Goal: Find specific page/section: Find specific page/section

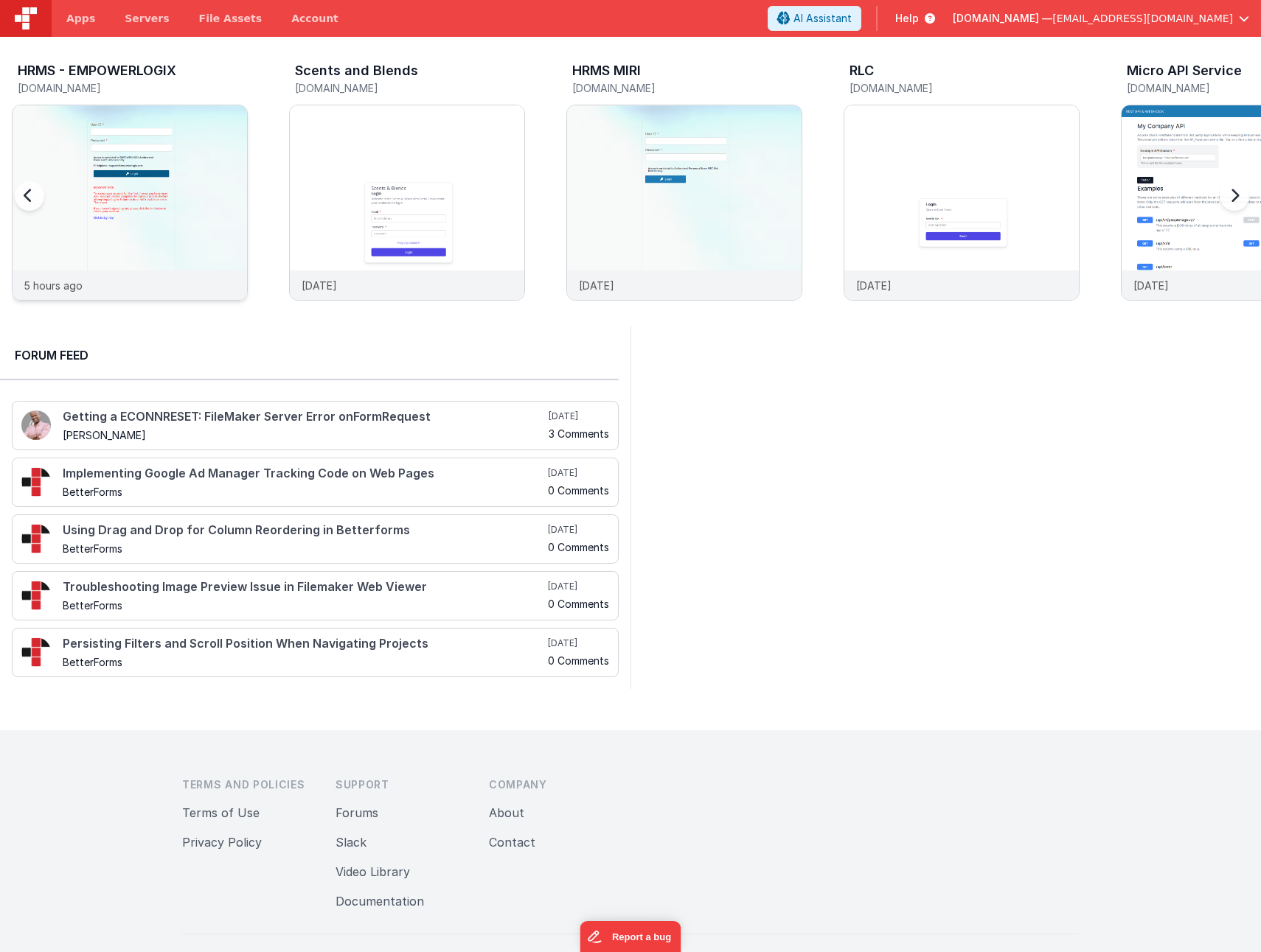
click at [176, 167] on img at bounding box center [130, 223] width 235 height 235
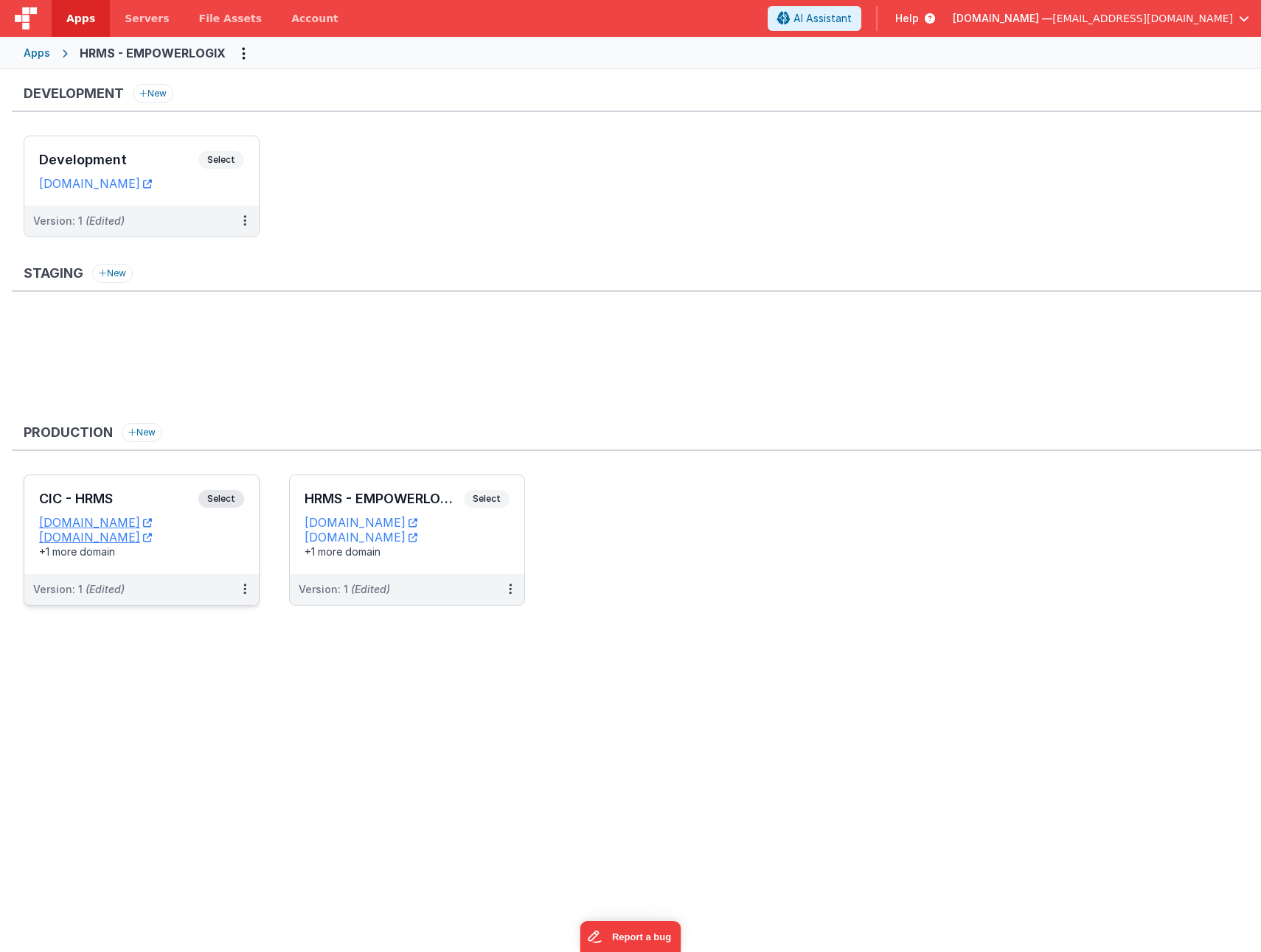
click at [148, 491] on div "CIC - HRMS Select" at bounding box center [142, 502] width 205 height 25
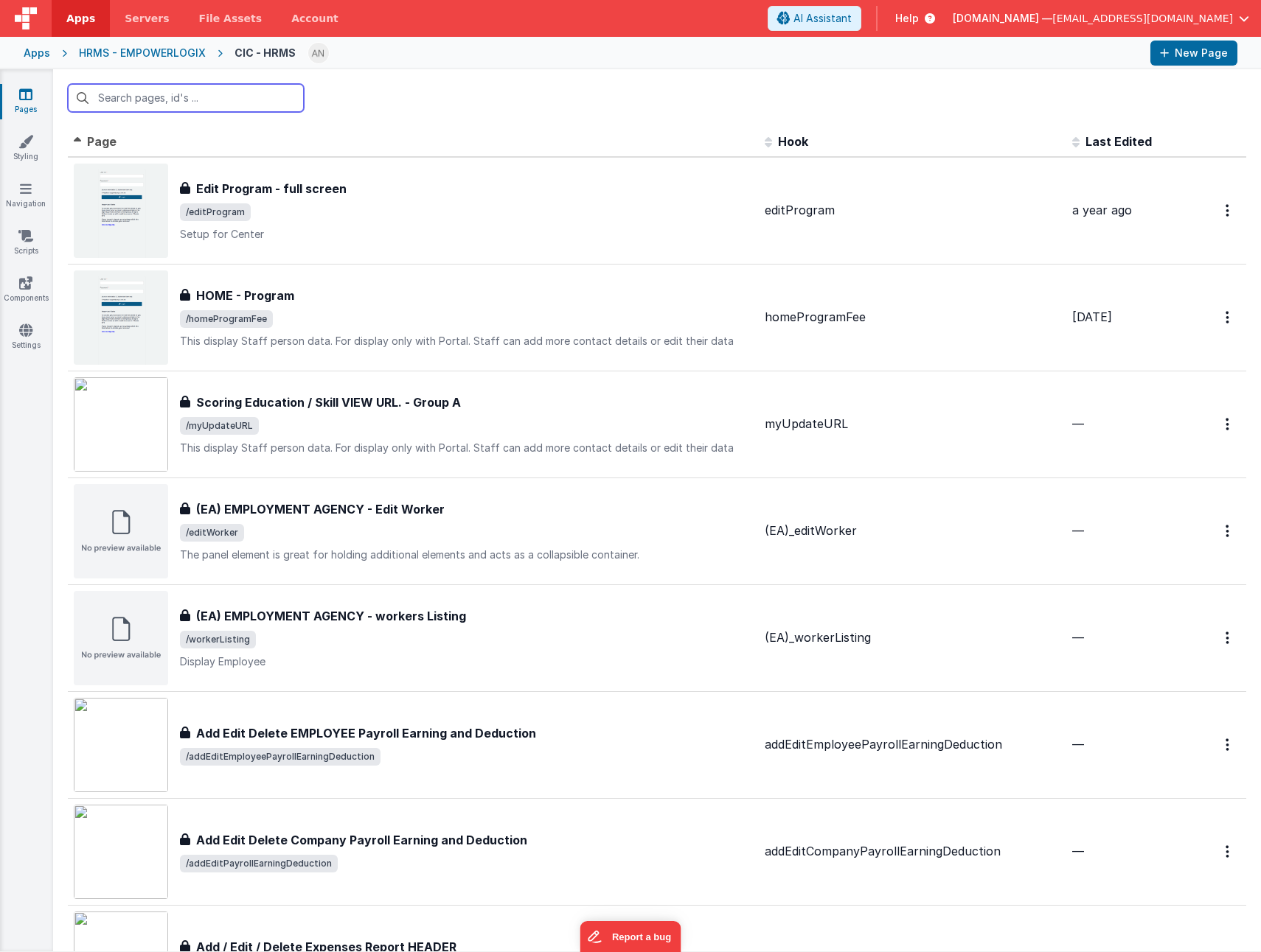
drag, startPoint x: 1247, startPoint y: 48, endPoint x: 178, endPoint y: 108, distance: 1070.7
click at [205, 89] on input "text" at bounding box center [185, 97] width 236 height 28
click at [203, 94] on input "text" at bounding box center [185, 97] width 236 height 28
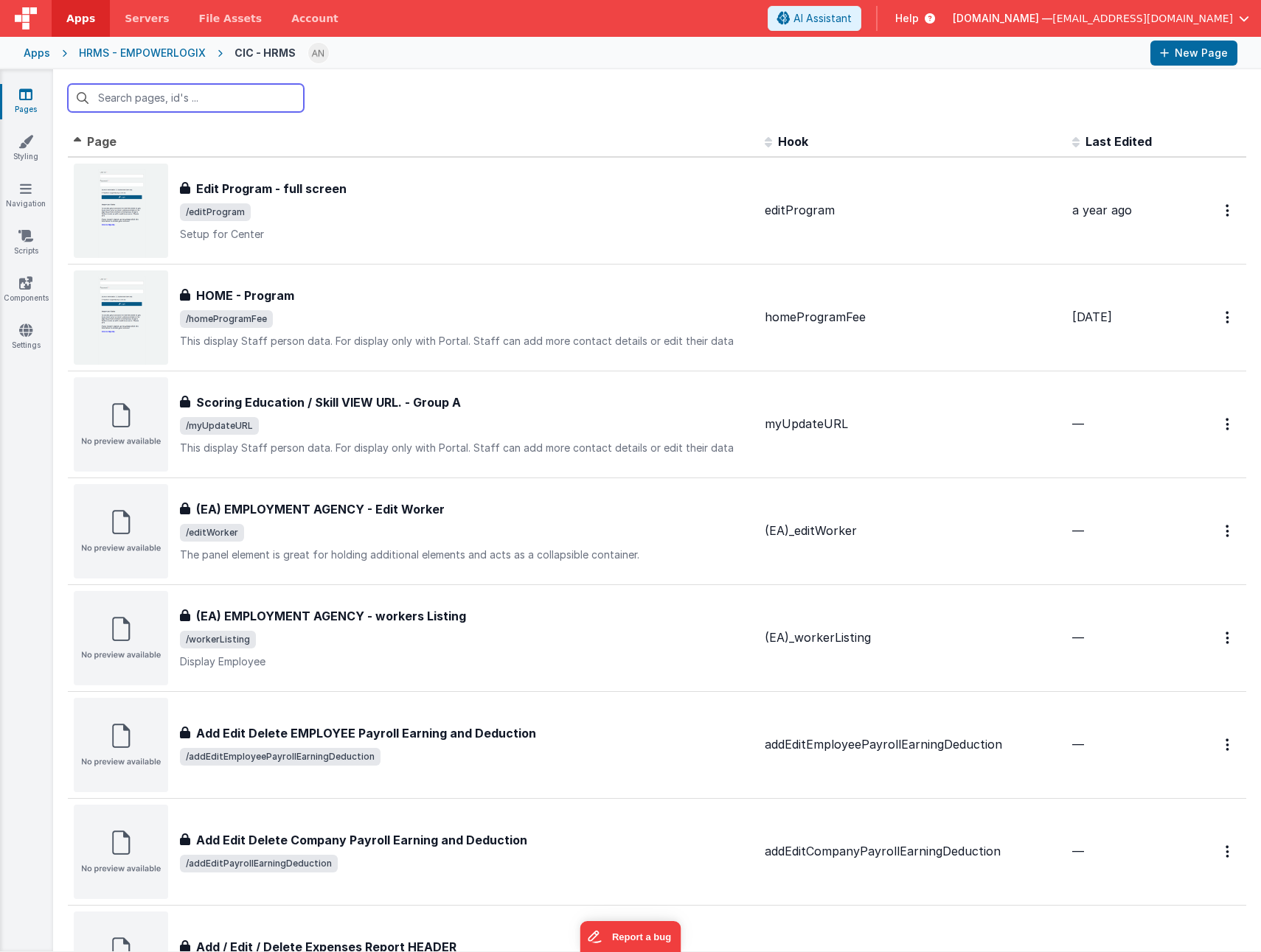
click at [171, 99] on input "text" at bounding box center [185, 97] width 236 height 28
paste input "centerManagementClassView"
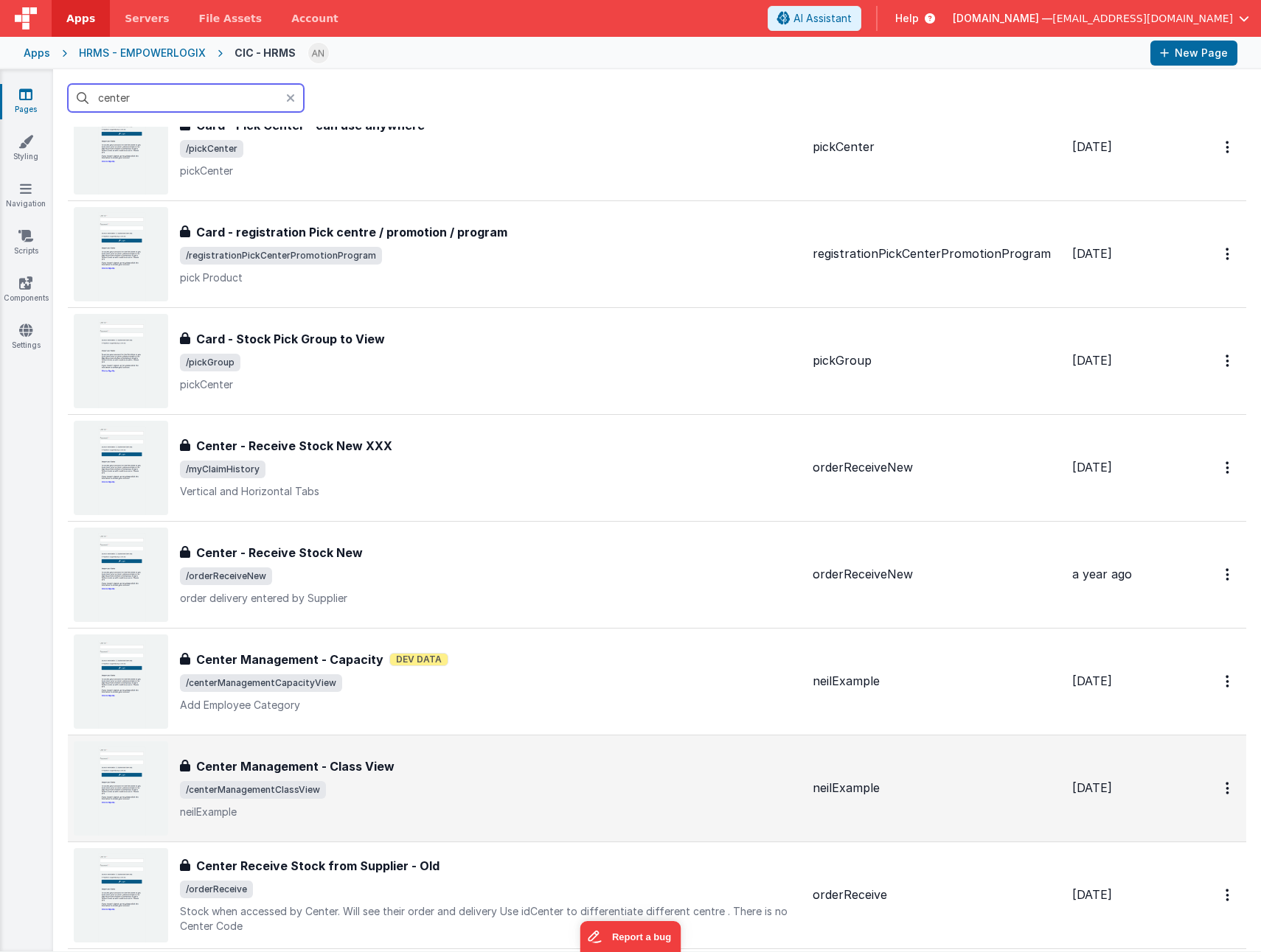
scroll to position [516, 0]
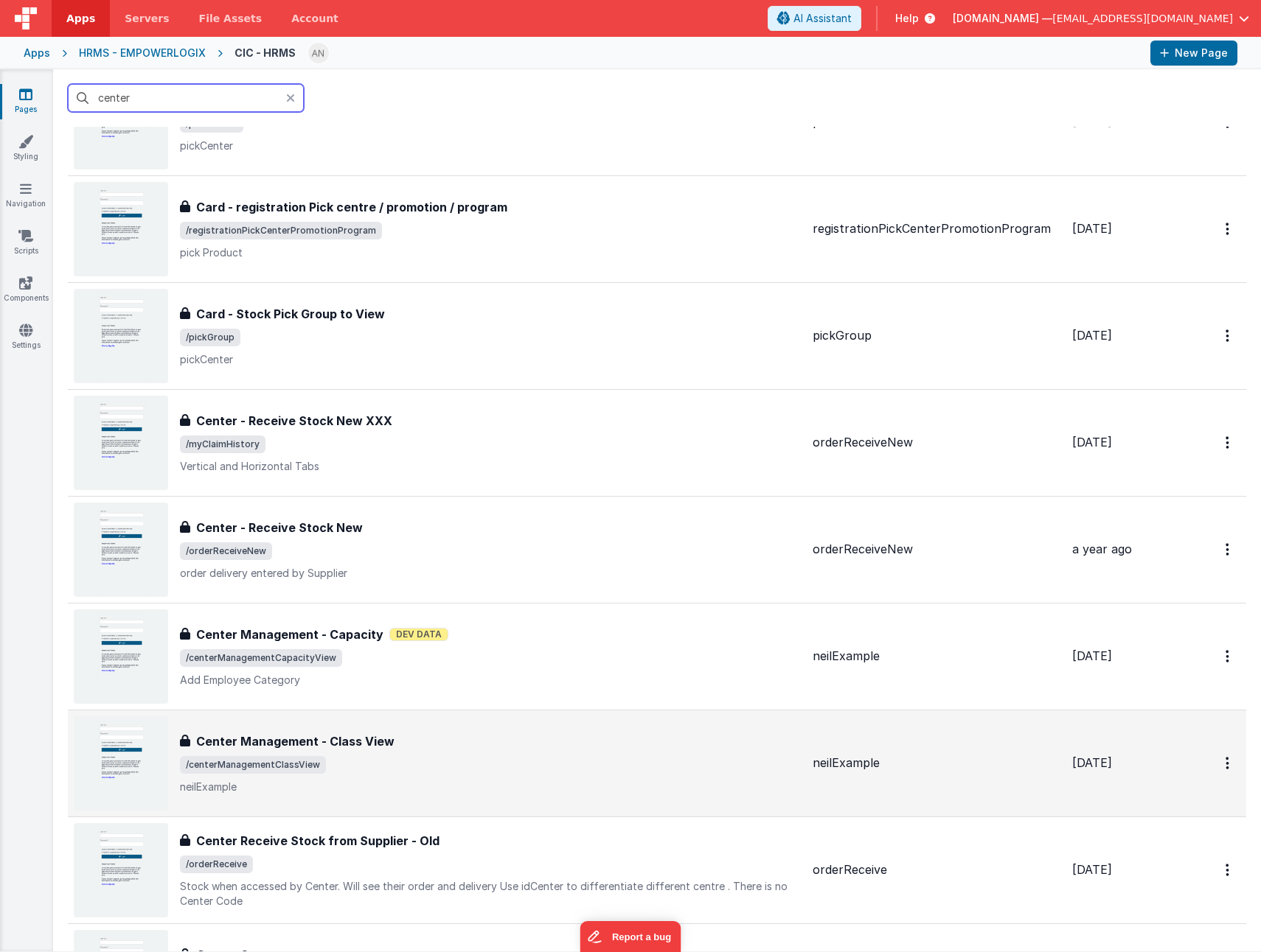
type input "center"
click at [458, 780] on p "neilExample" at bounding box center [490, 786] width 621 height 14
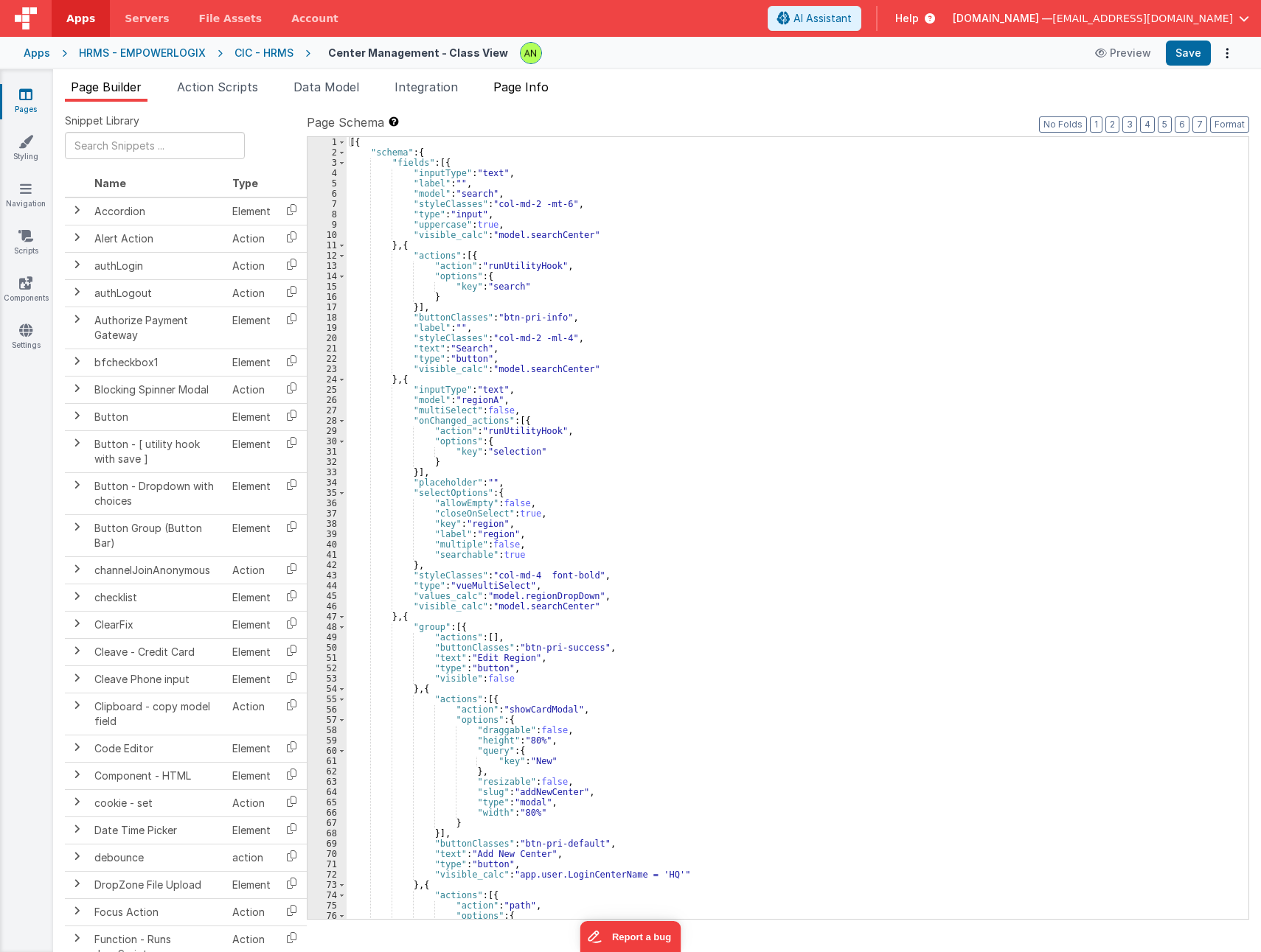
click at [546, 90] on span "Page Info" at bounding box center [520, 87] width 55 height 14
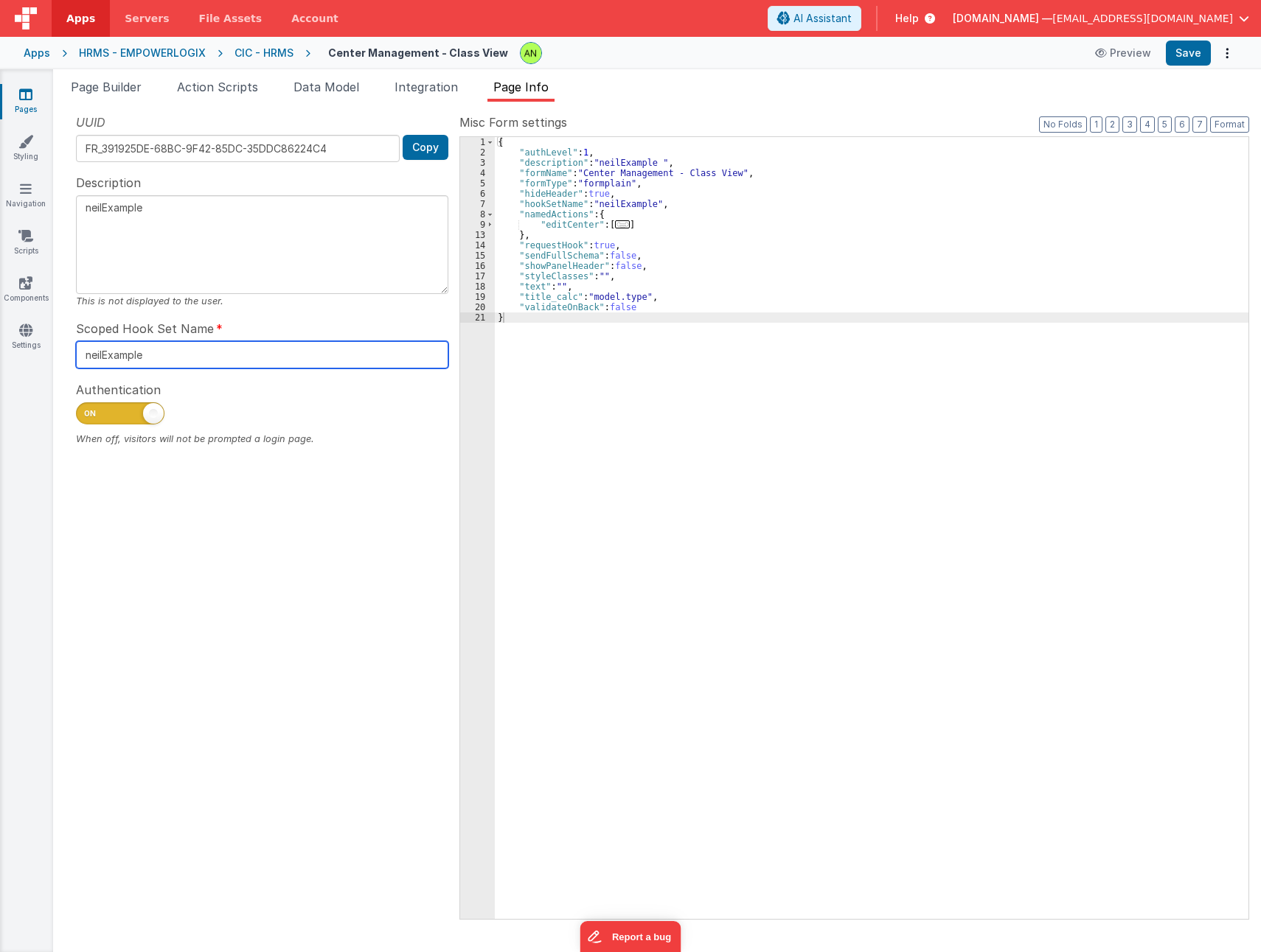
click at [120, 352] on input "neilExample" at bounding box center [262, 355] width 373 height 27
click at [322, 560] on div "UUID FR_391925DE-68BC-9F42-85DC-35DDC86224C4 Copy Description neilExample This …" at bounding box center [262, 516] width 395 height 805
